Goal: Answer question/provide support: Share knowledge or assist other users

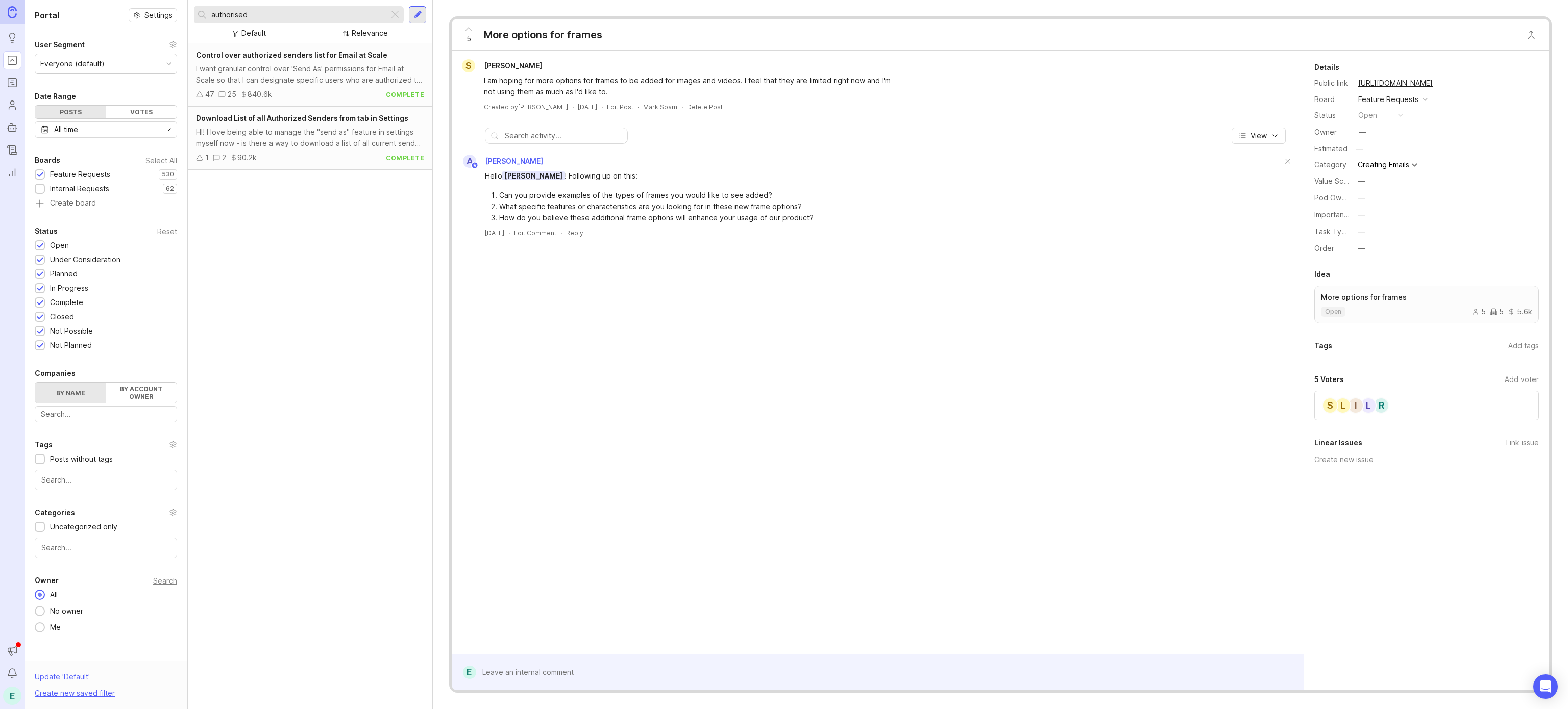
click at [390, 13] on div at bounding box center [395, 15] width 13 height 13
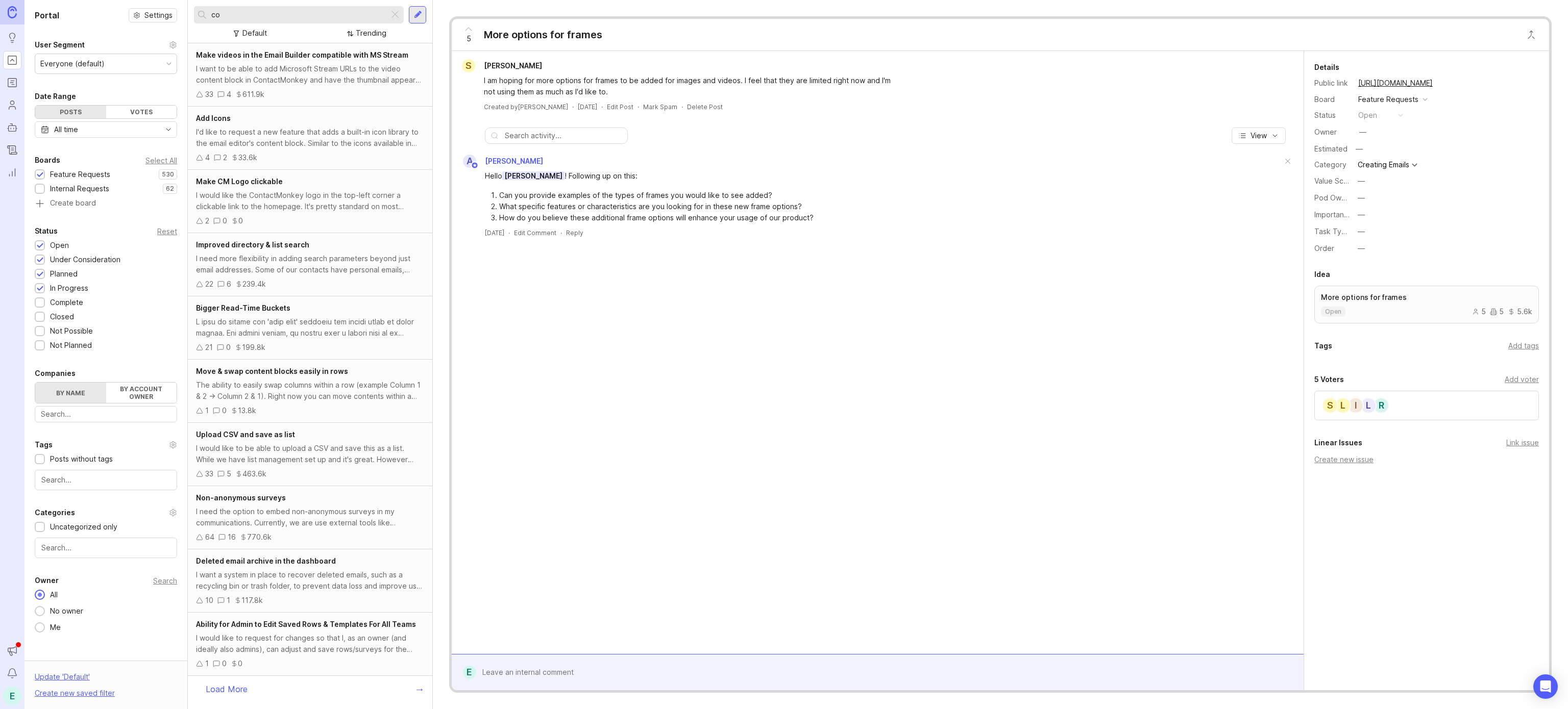
type input "c"
click at [79, 417] on input "text" at bounding box center [106, 414] width 130 height 11
type input "s"
click at [0, 0] on div "The [GEOGRAPHIC_DATA]" at bounding box center [0, 0] width 0 height 0
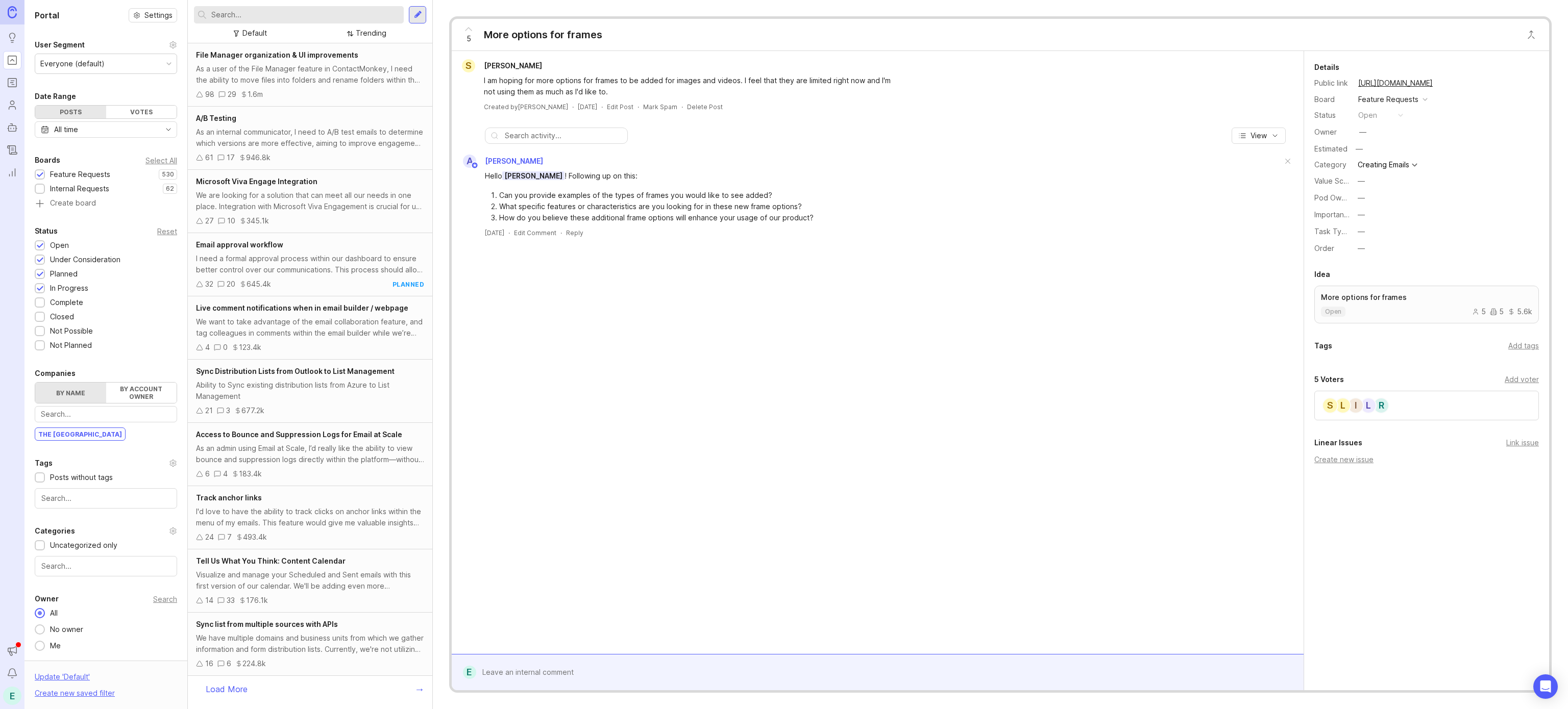
click at [288, 330] on div "We want to take advantage of the email collaboration feature, and tag colleague…" at bounding box center [310, 327] width 228 height 22
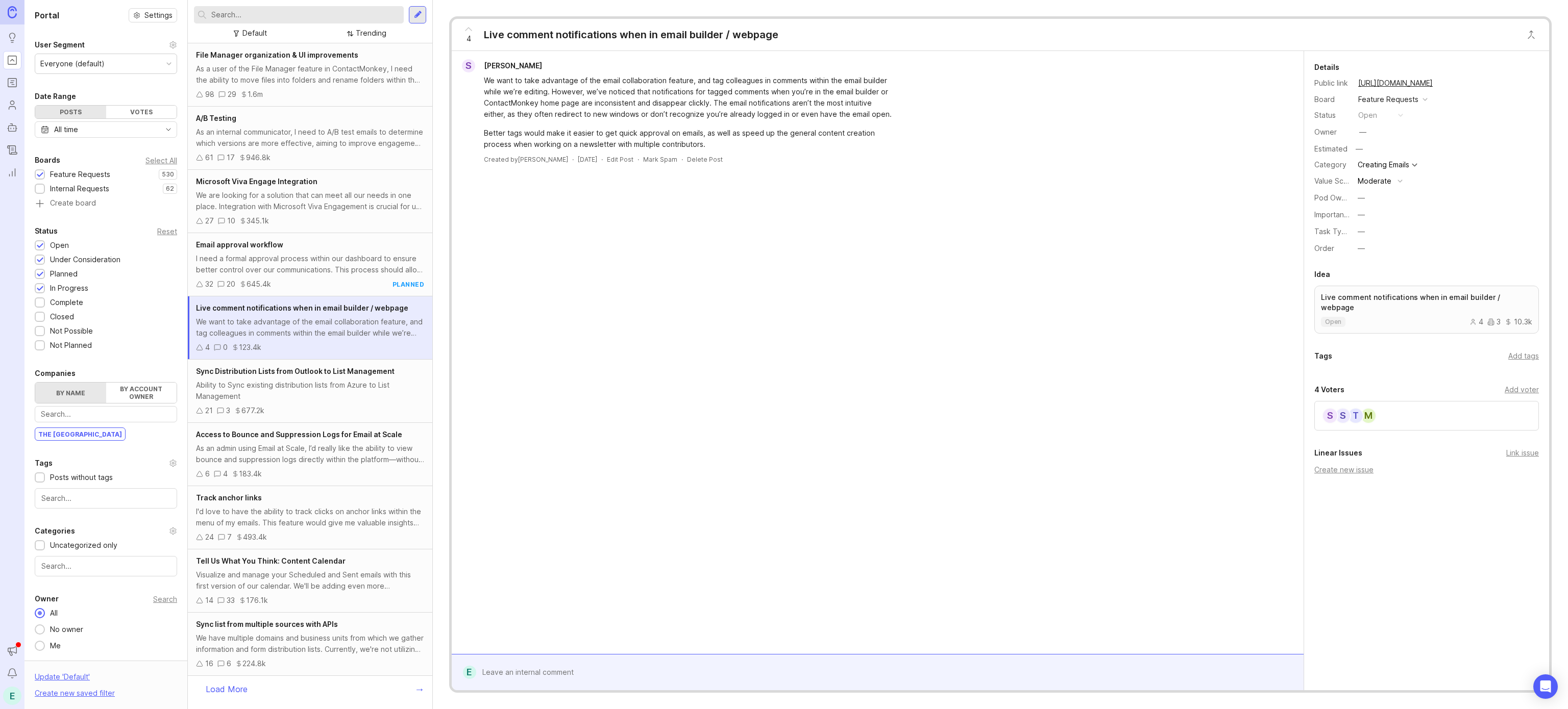
click at [1523, 384] on div "Add voter" at bounding box center [1521, 389] width 34 height 11
type input "[PERSON_NAME]"
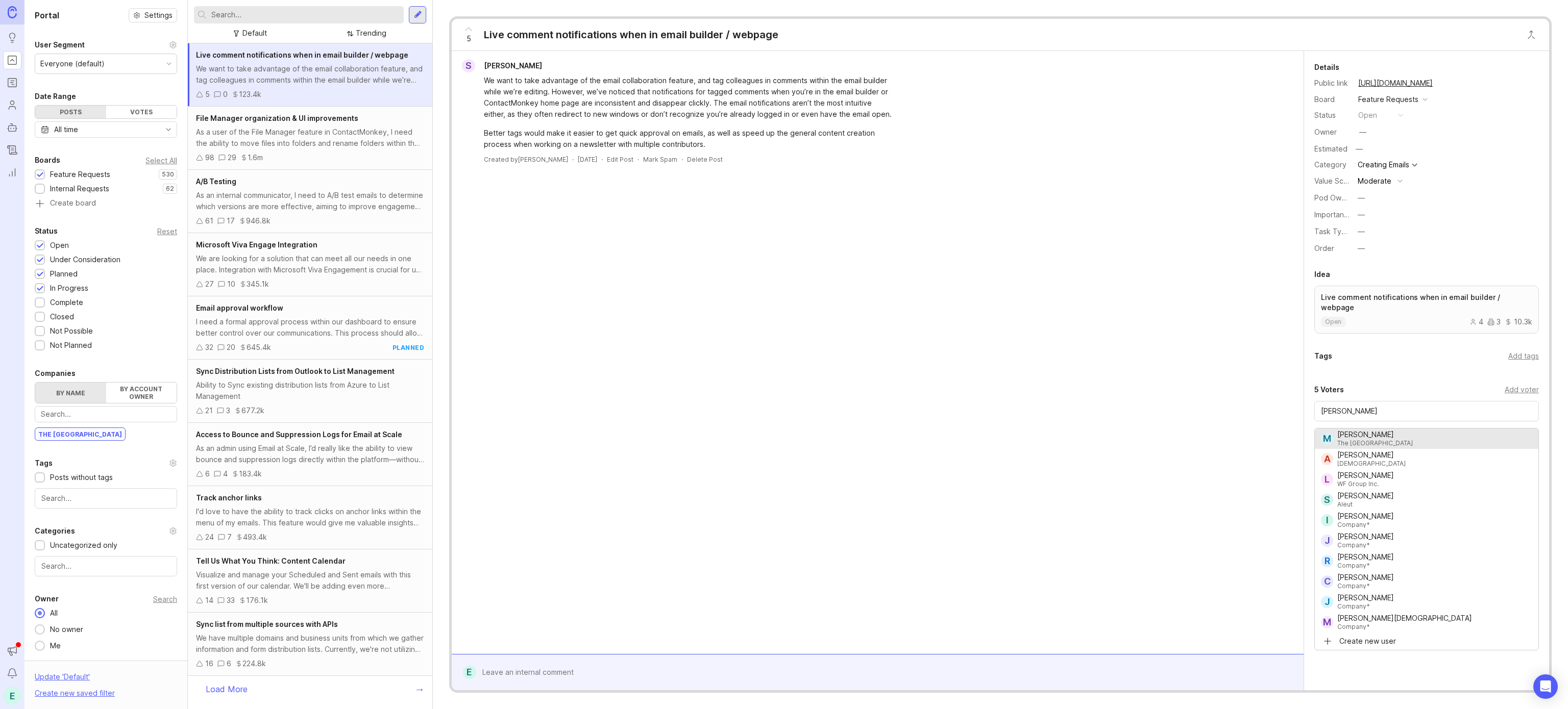
type input "[PERSON_NAME]"
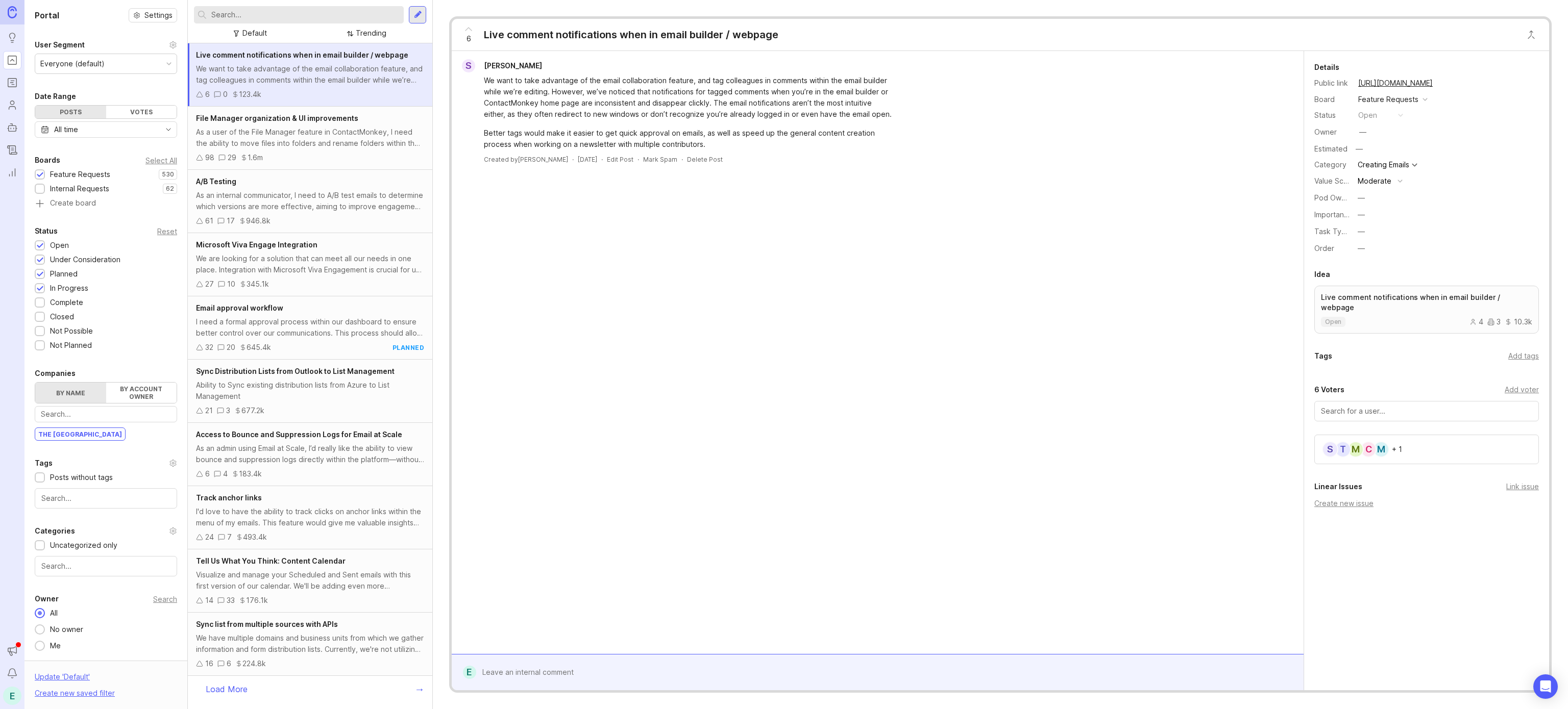
click at [331, 324] on div "I need a formal approval process within our dashboard to ensure better control …" at bounding box center [310, 327] width 228 height 22
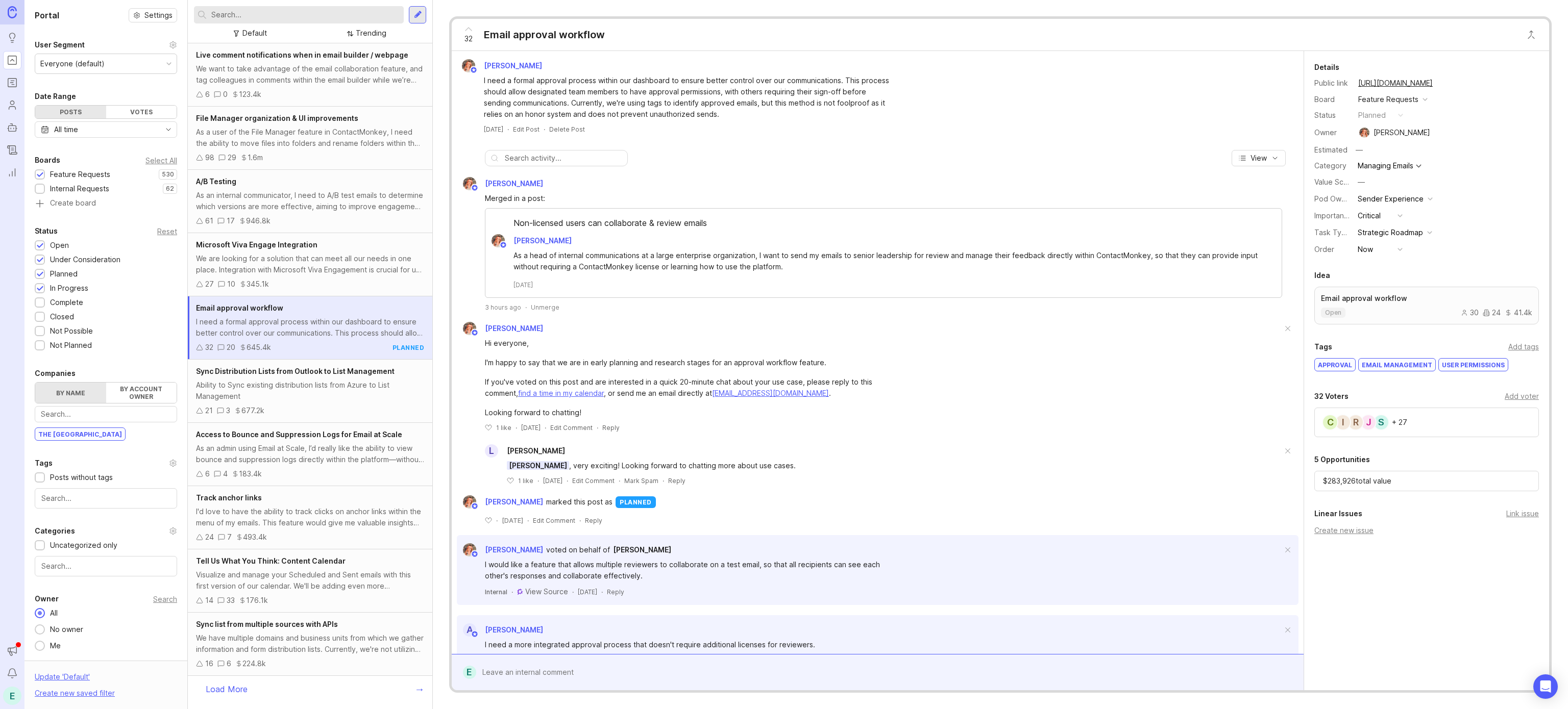
click at [304, 127] on div "As a user of the File Manager feature in ContactMonkey, I need the ability to m…" at bounding box center [310, 138] width 228 height 22
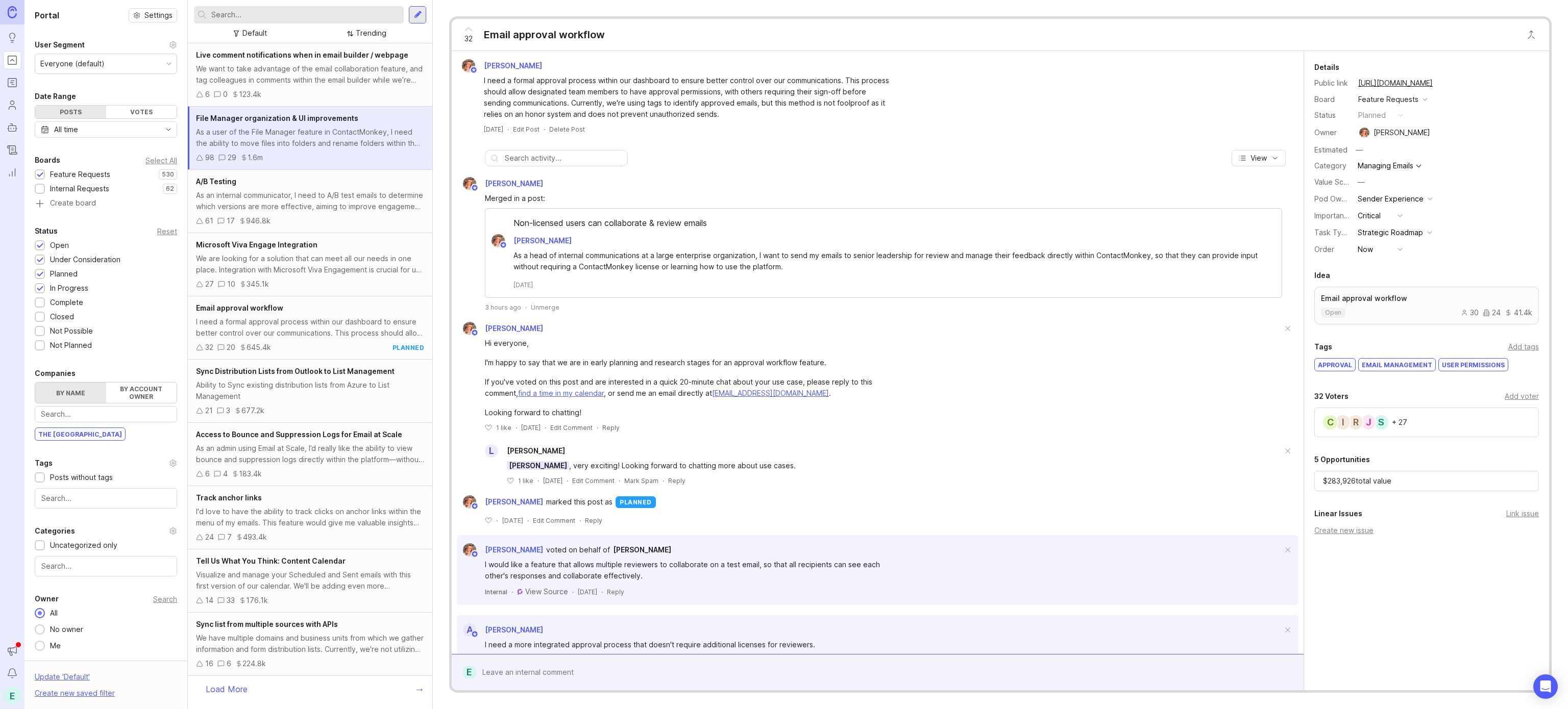
click at [292, 212] on div "As an internal communicator, I need to A/B test emails to determine which versi…" at bounding box center [310, 201] width 228 height 22
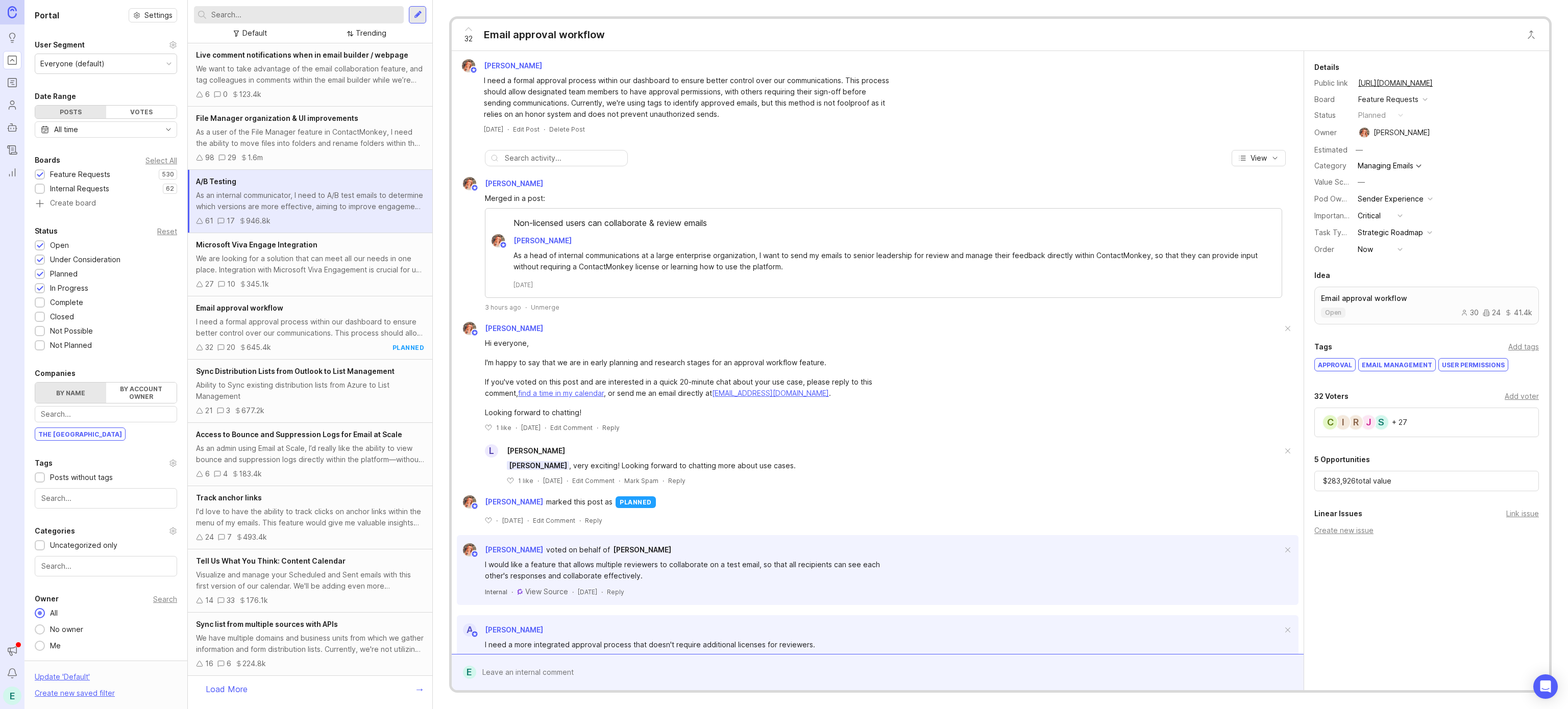
click at [290, 274] on div "We are looking for a solution that can meet all our needs in one place. Integra…" at bounding box center [310, 264] width 228 height 22
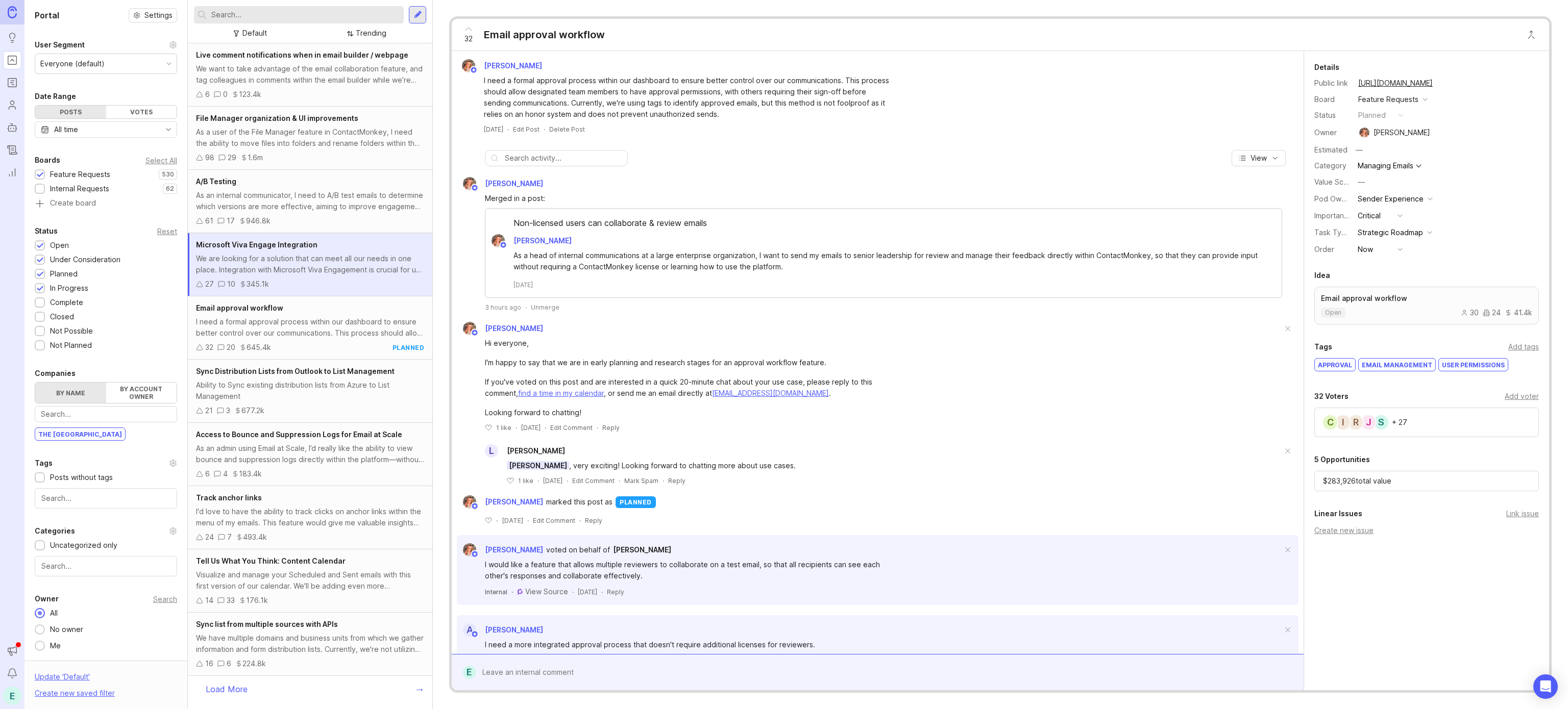
click at [294, 325] on div "I need a formal approval process within our dashboard to ensure better control …" at bounding box center [310, 327] width 228 height 22
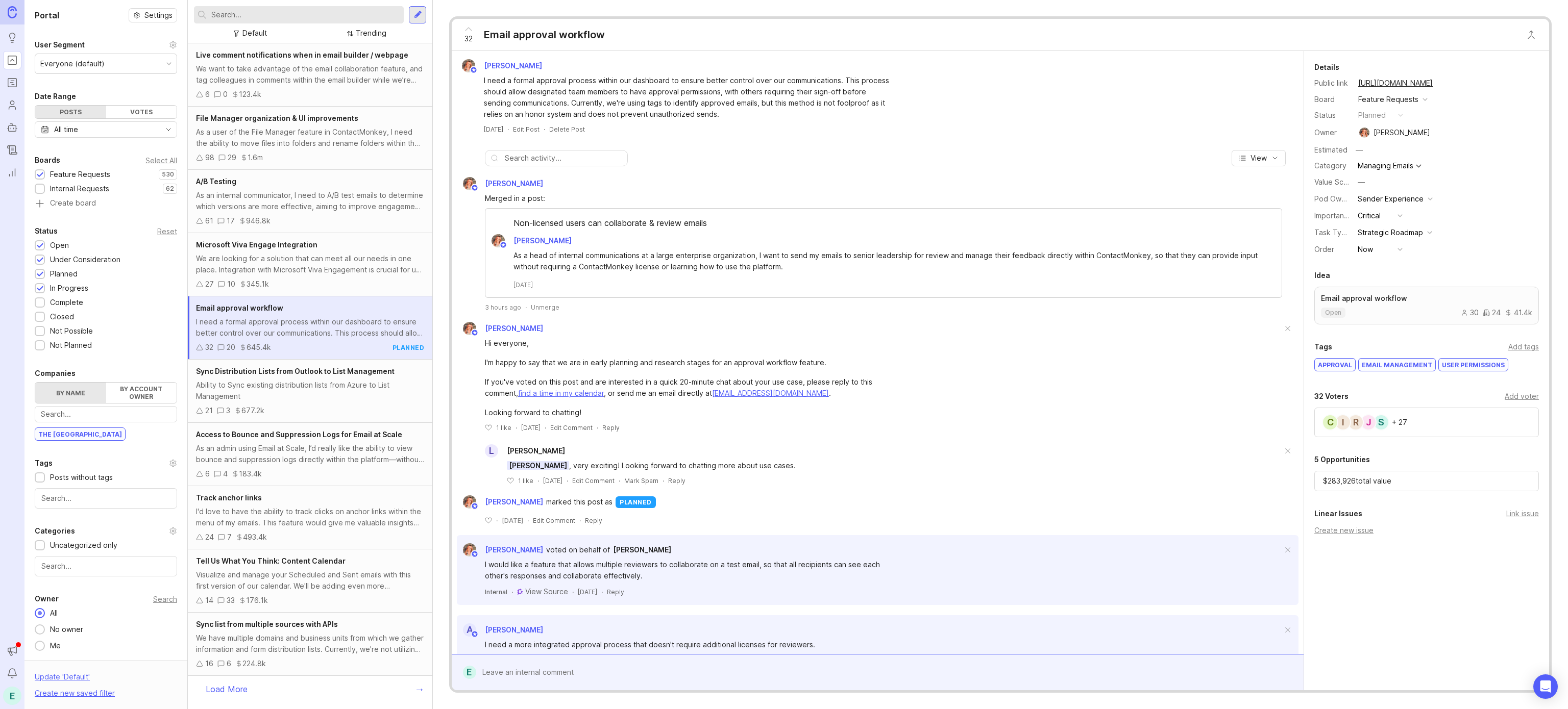
click at [292, 394] on div "Ability to Sync existing distribution lists from Azure to List Management" at bounding box center [310, 391] width 228 height 22
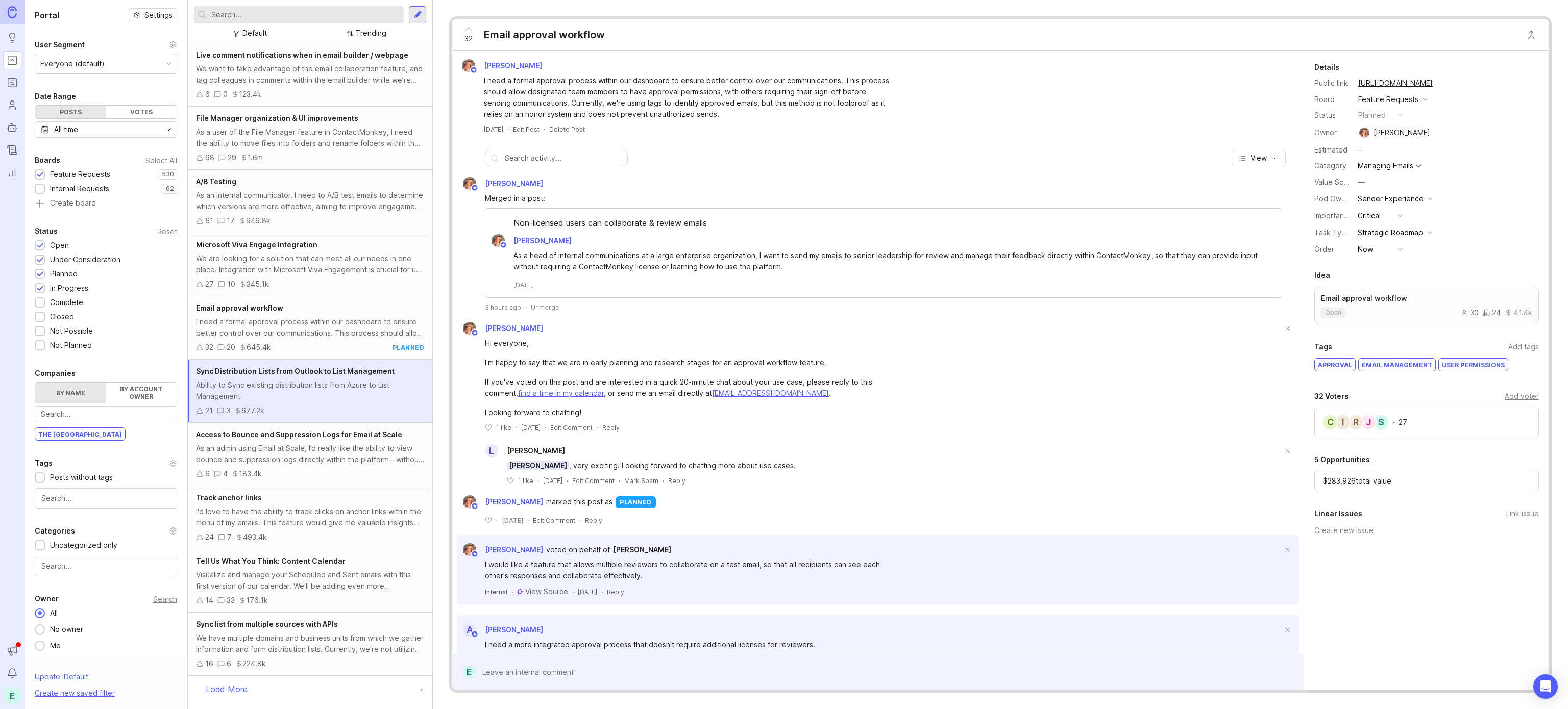
click at [290, 447] on div "As an admin using Email at Scale, I’d really like the ability to view bounce an…" at bounding box center [310, 454] width 228 height 22
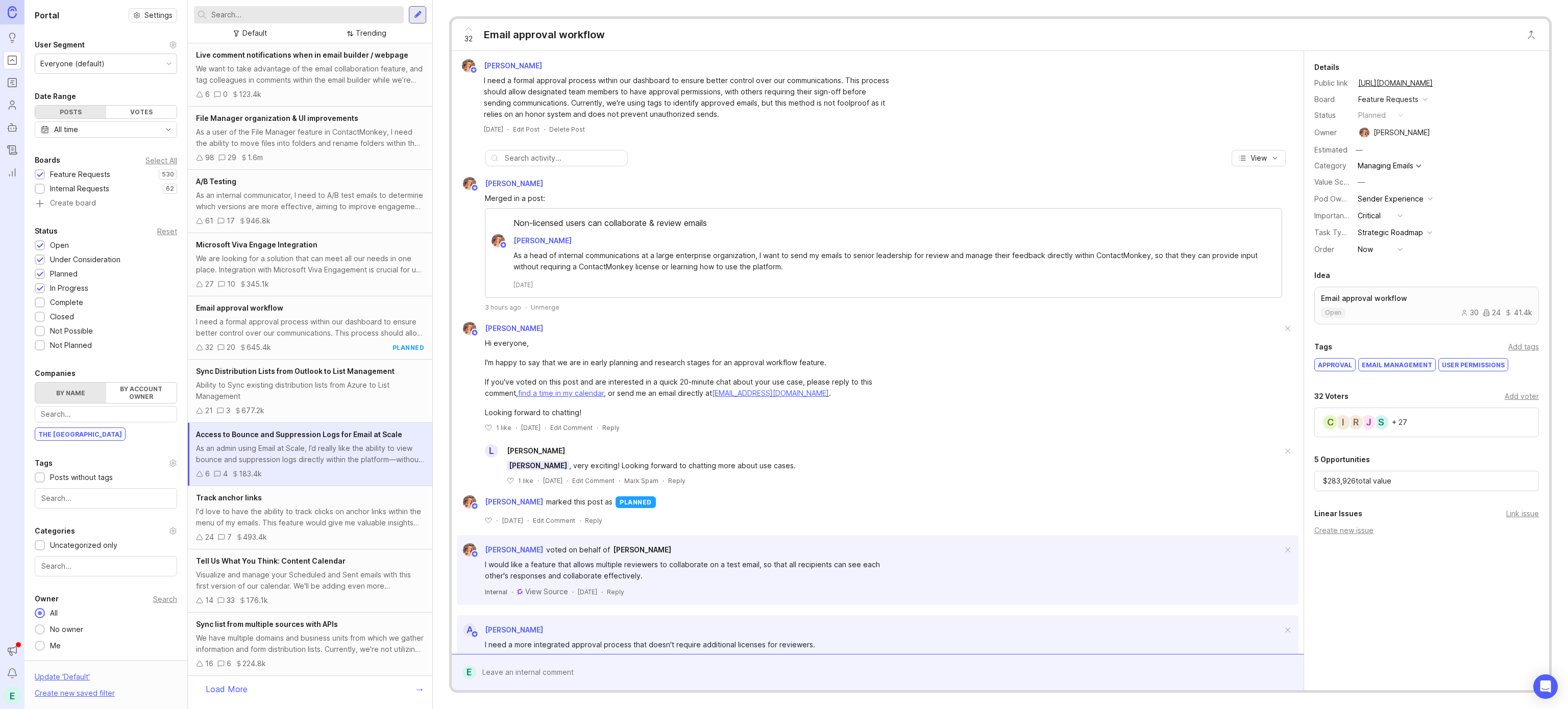
click at [292, 503] on div "Track anchor links" at bounding box center [310, 498] width 228 height 11
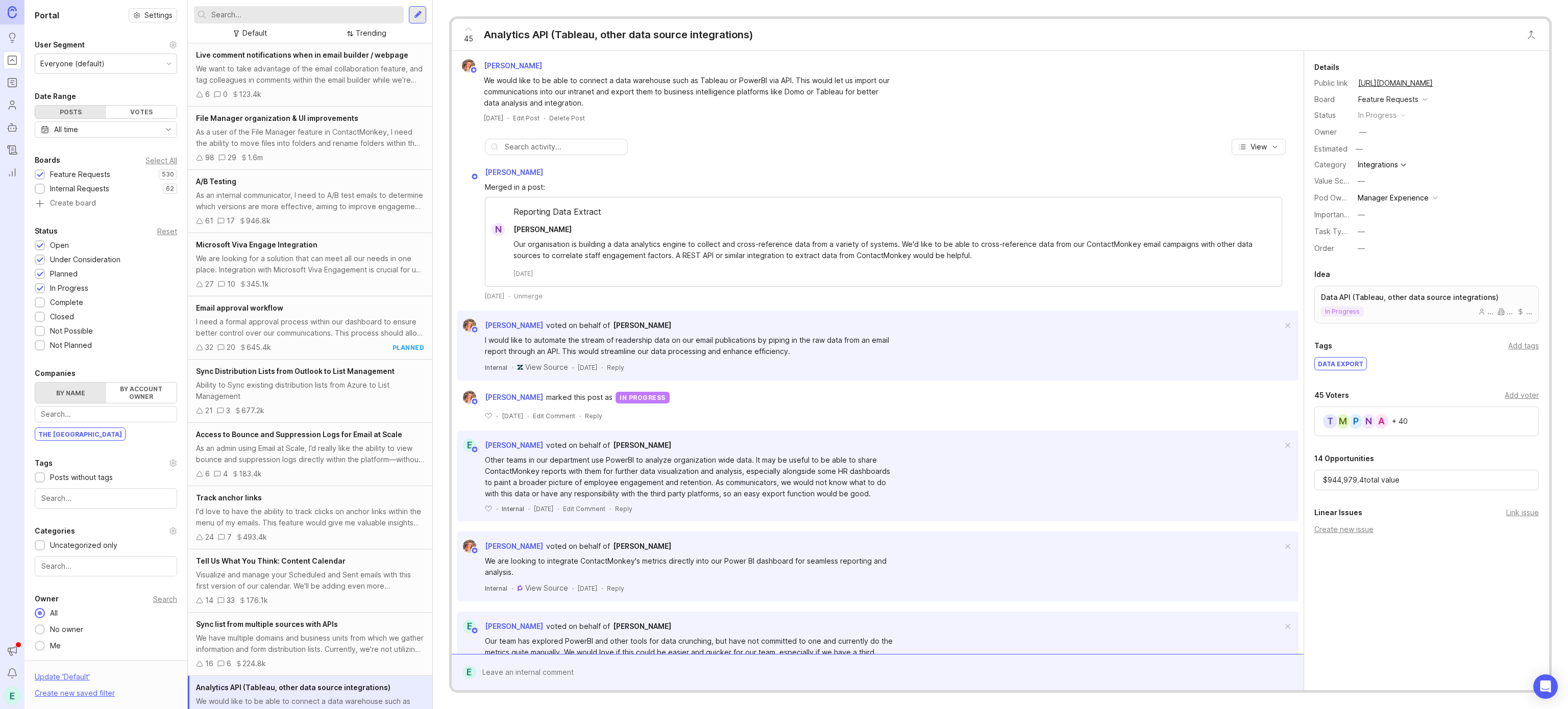
scroll to position [33, 0]
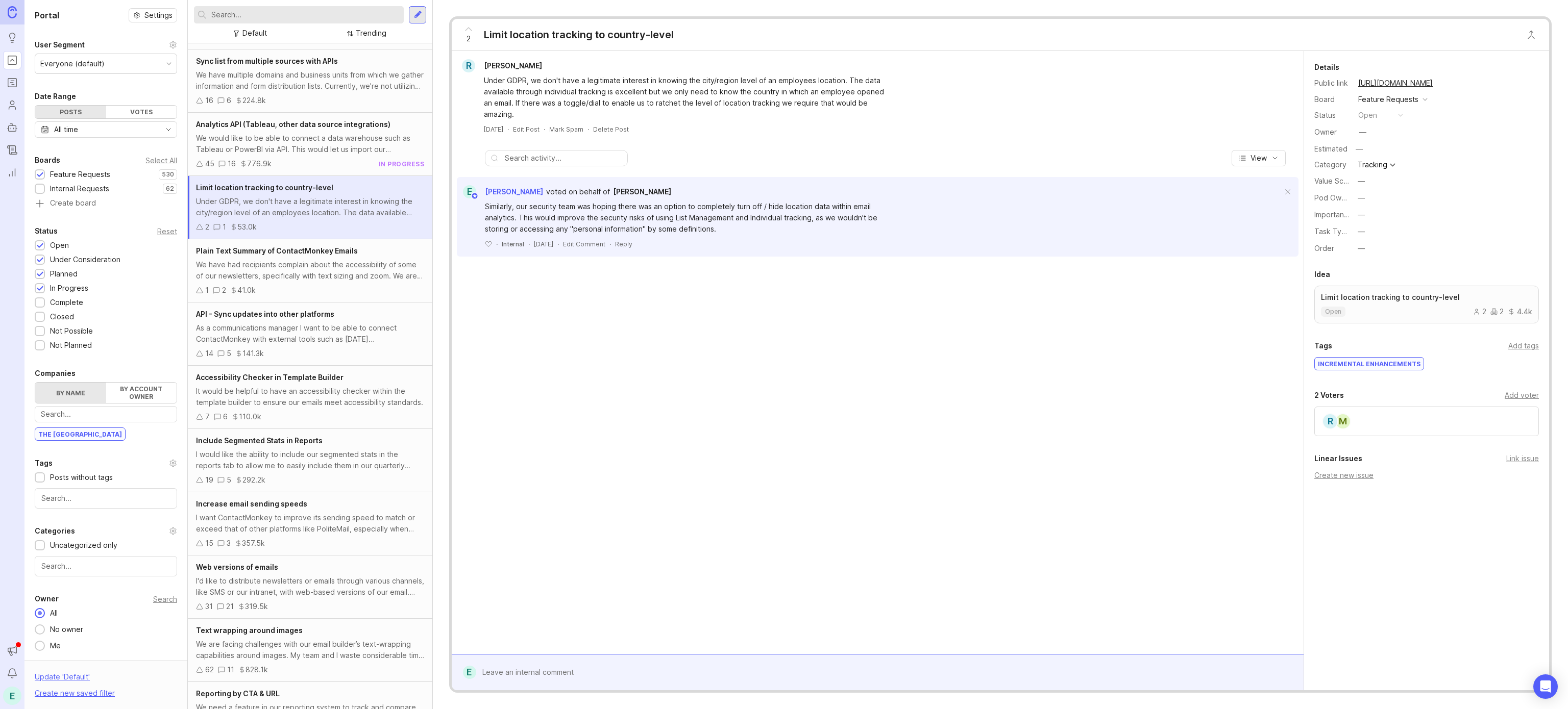
scroll to position [631, 0]
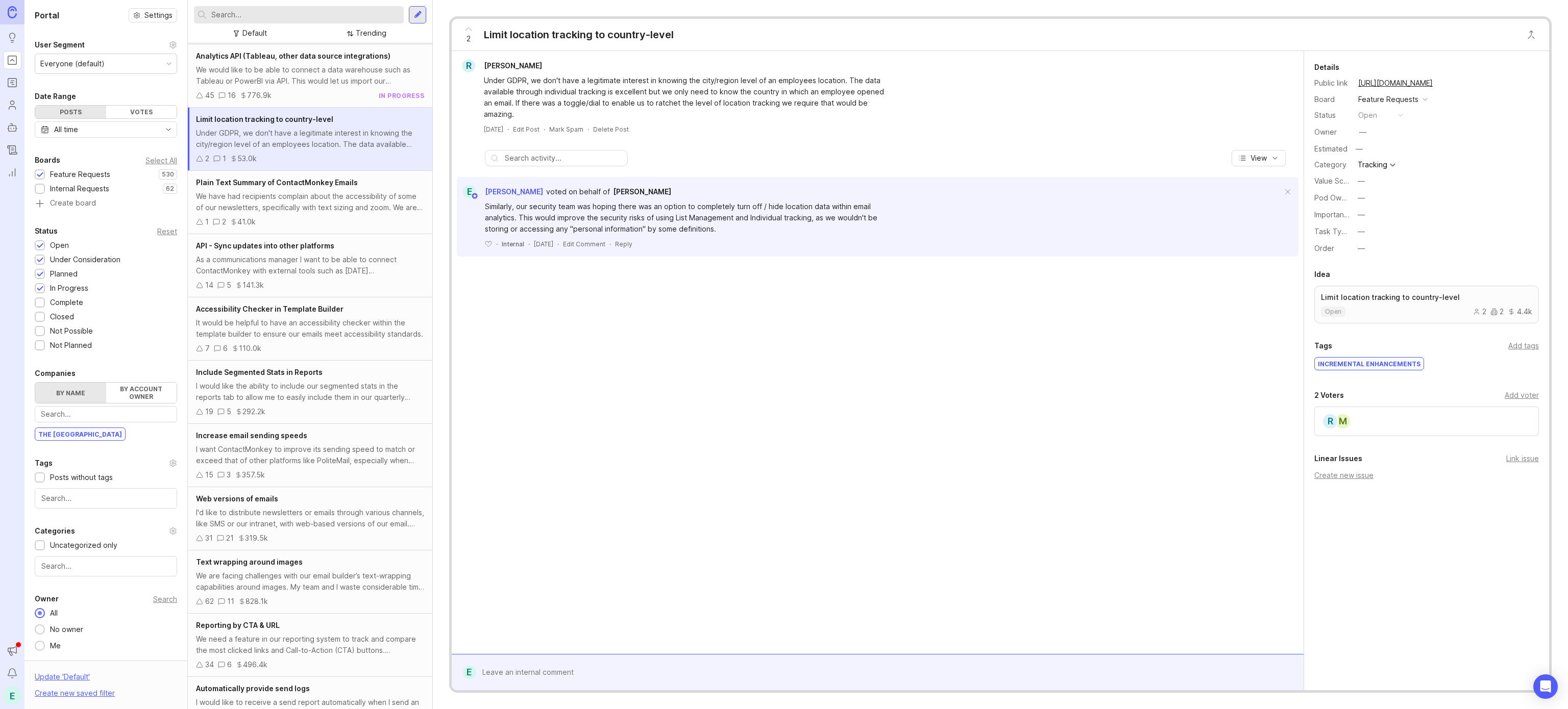
click at [306, 523] on div "I'd like to distribute newsletters or emails through various channels, like SMS…" at bounding box center [310, 518] width 228 height 22
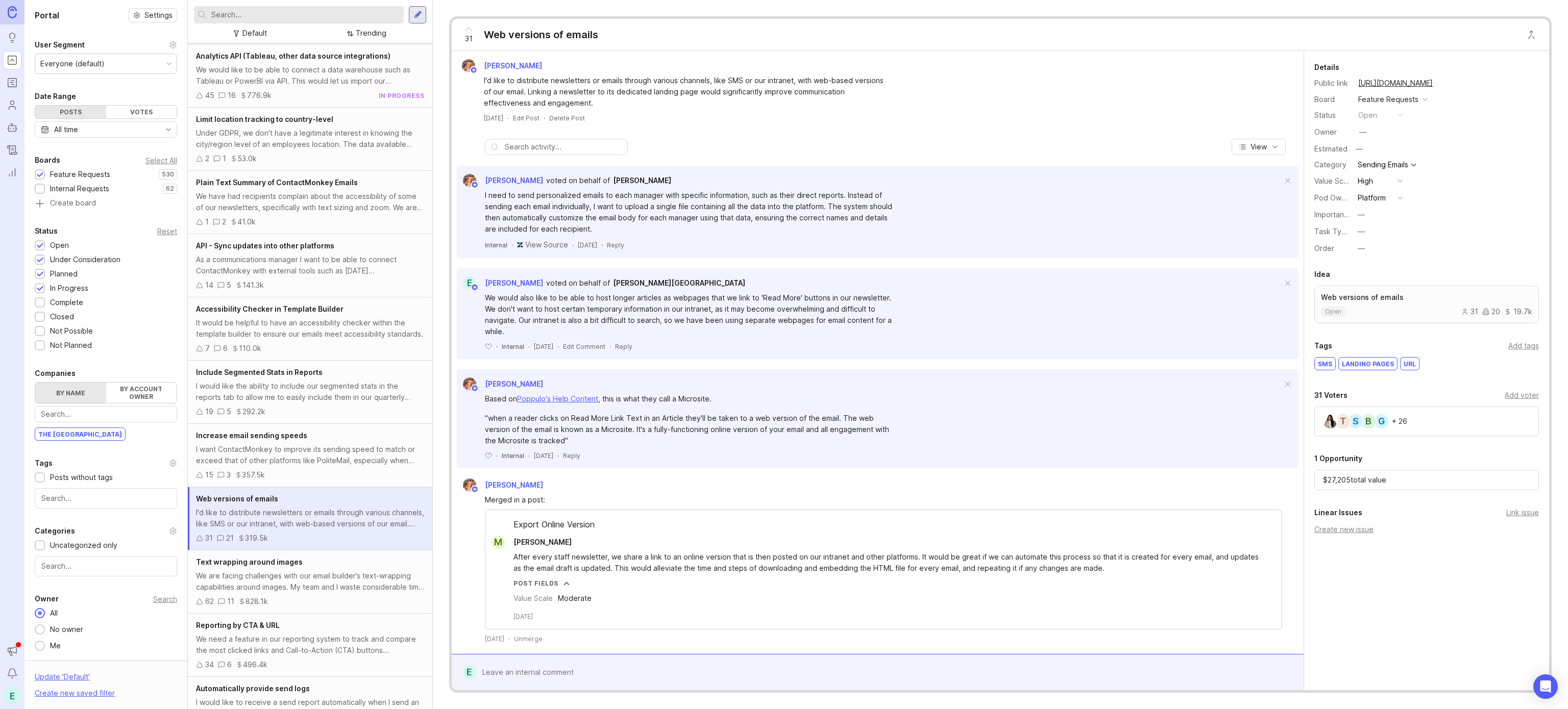
click at [1520, 397] on div "Add voter" at bounding box center [1521, 395] width 34 height 11
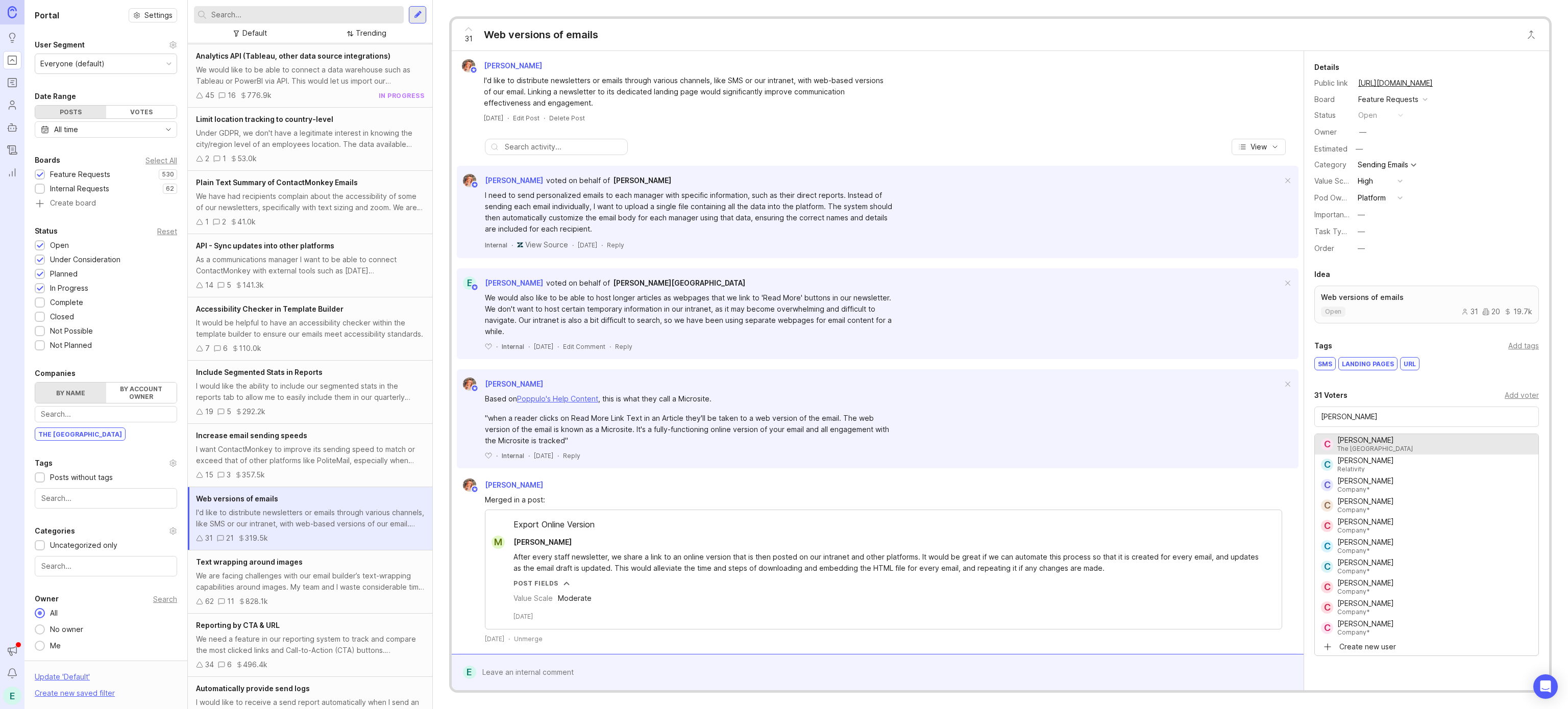
type input "[PERSON_NAME]"
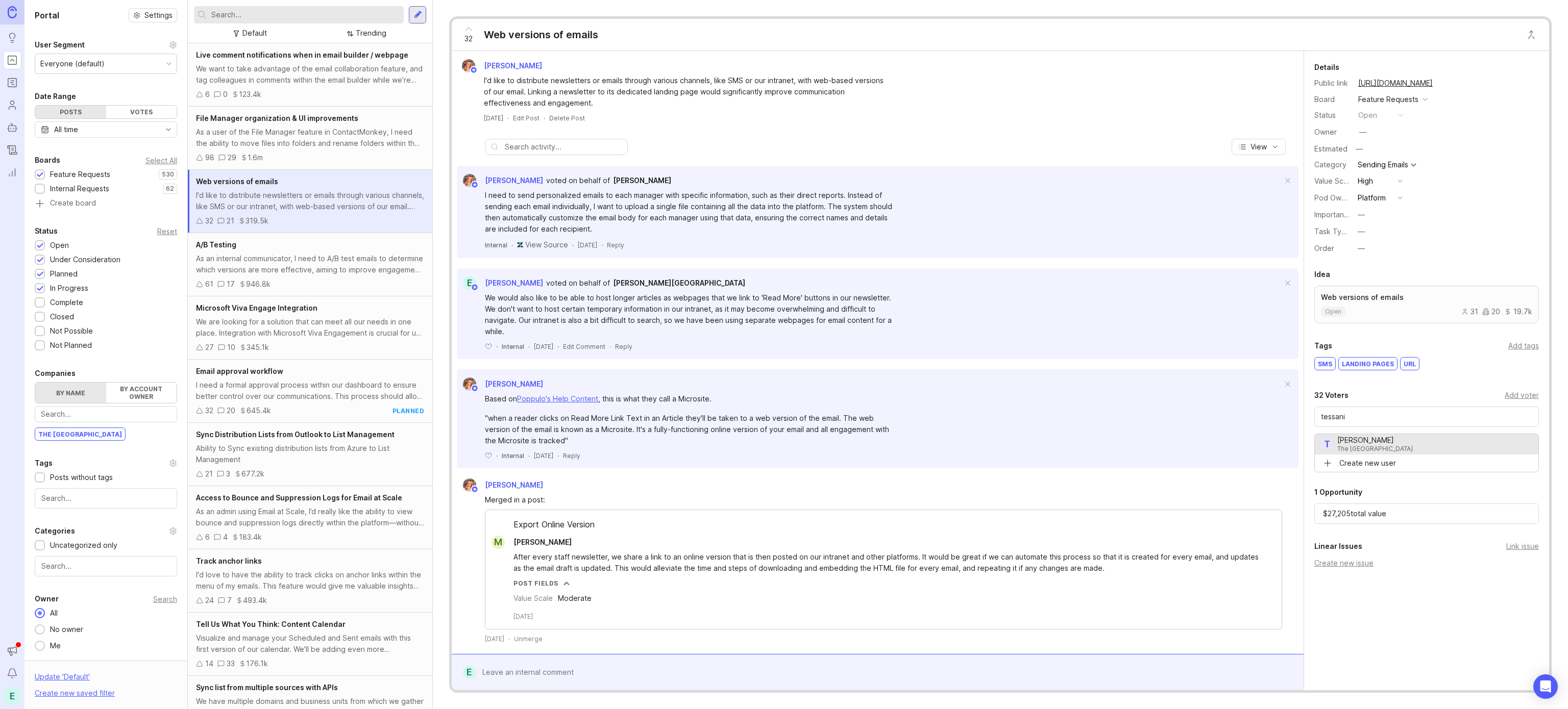
type input "[PERSON_NAME]"
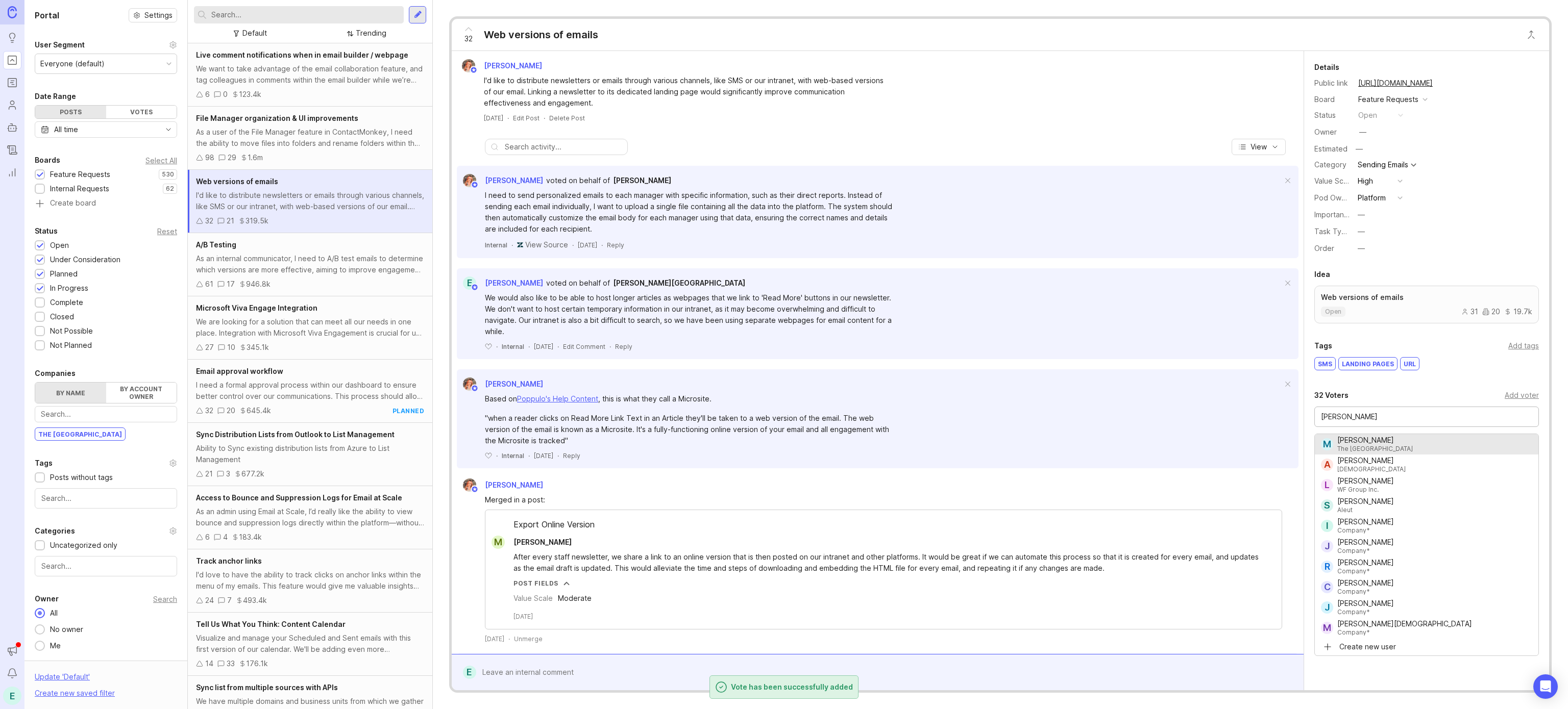
type input "[PERSON_NAME]"
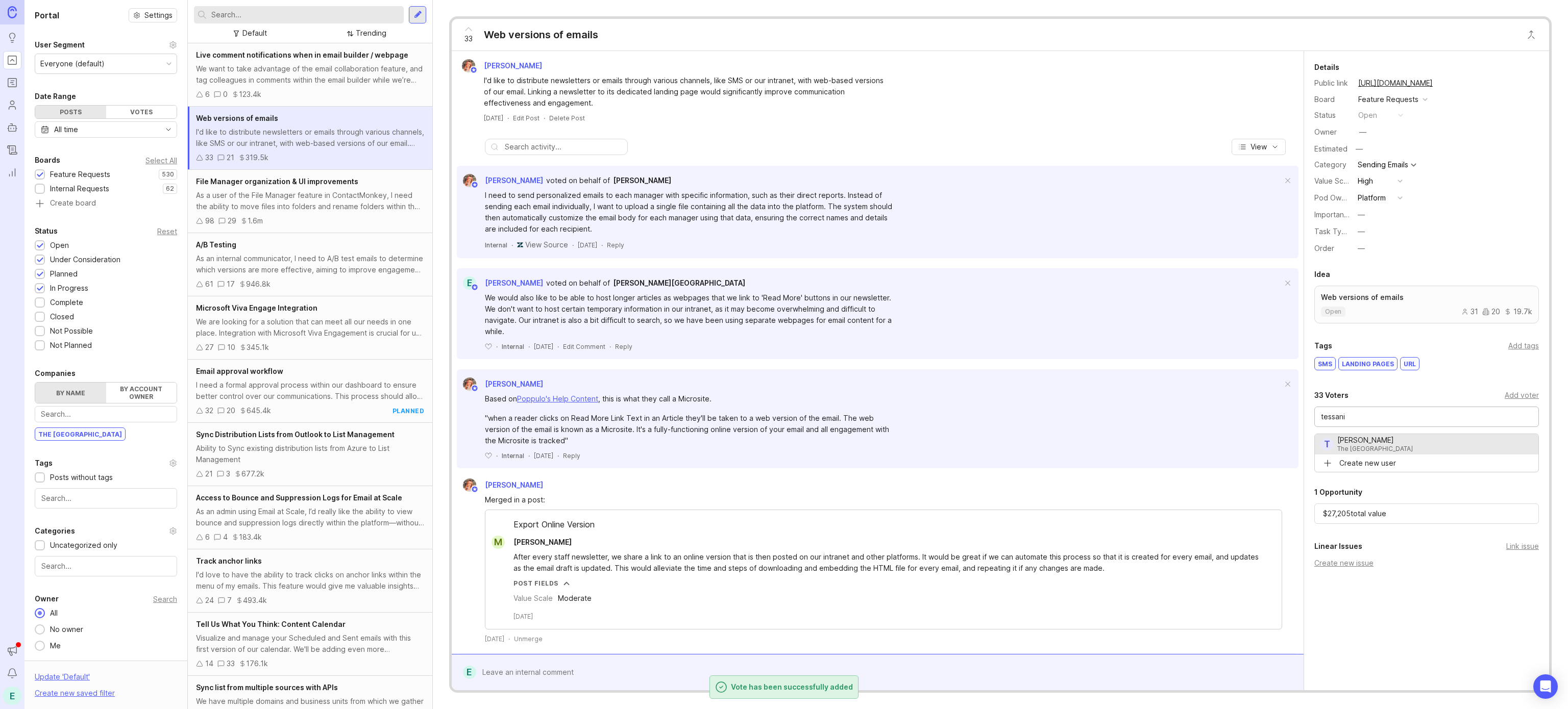
type input "[PERSON_NAME]"
